Goal: Find contact information: Find contact information

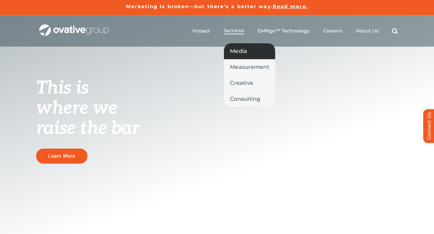
click at [240, 51] on span "Media" at bounding box center [238, 51] width 17 height 8
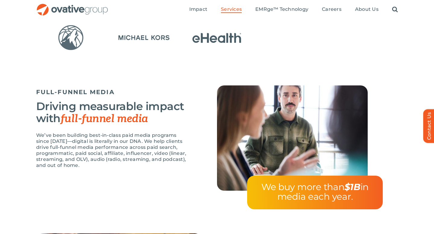
scroll to position [456, 0]
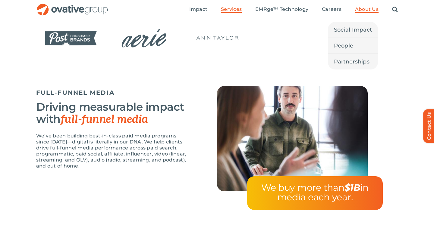
click at [372, 11] on span "About Us" at bounding box center [366, 9] width 23 height 6
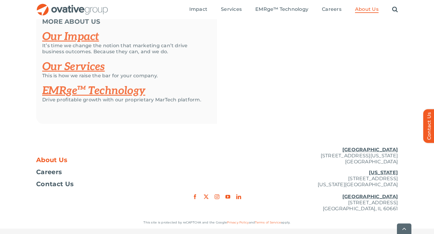
scroll to position [1315, 0]
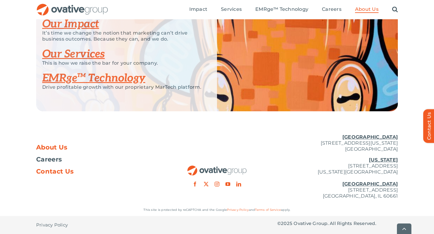
click at [51, 173] on span "Contact Us" at bounding box center [54, 172] width 37 height 6
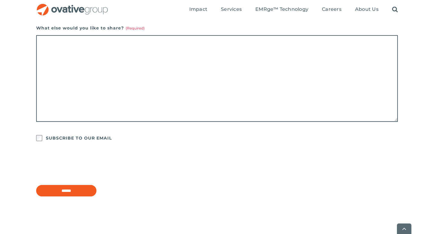
scroll to position [521, 0]
